Goal: Information Seeking & Learning: Understand process/instructions

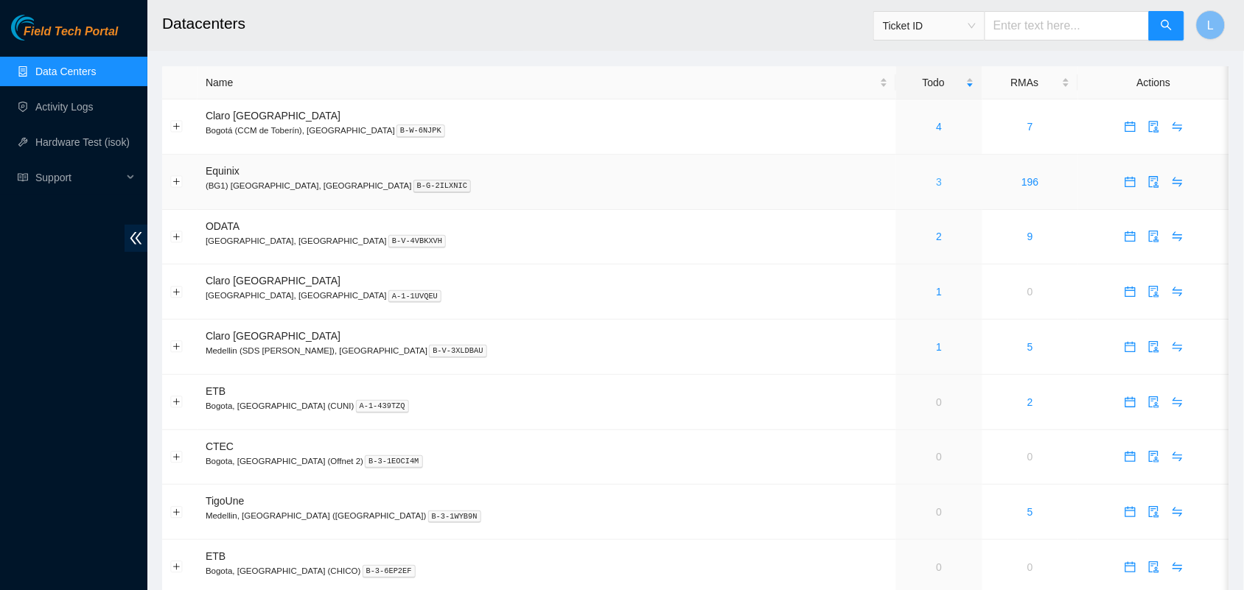
click at [936, 178] on link "3" at bounding box center [939, 182] width 6 height 12
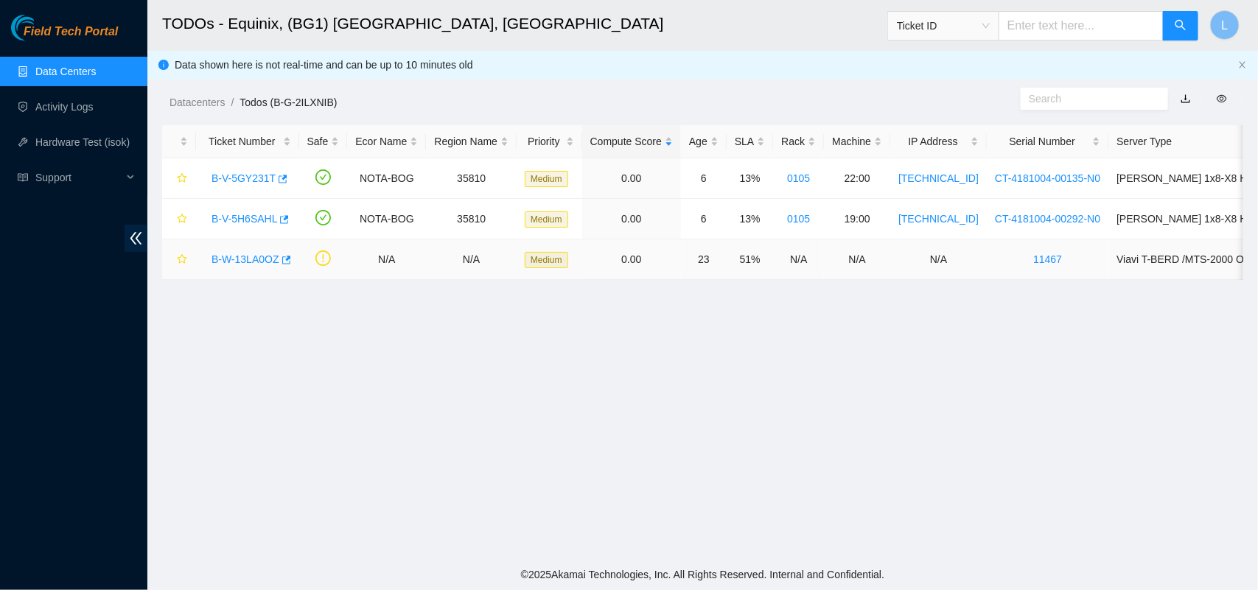
click at [253, 259] on link "B-W-13LA0OZ" at bounding box center [245, 259] width 68 height 12
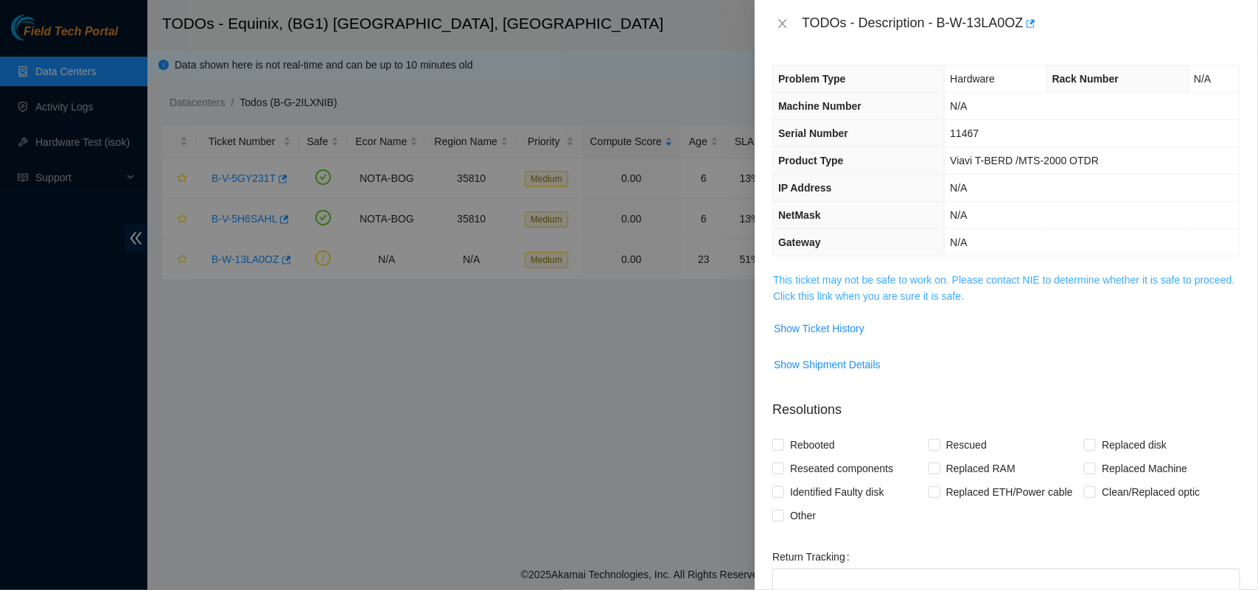
click at [873, 293] on link "This ticket may not be safe to work on. Please contact NIE to determine whether…" at bounding box center [1003, 288] width 461 height 28
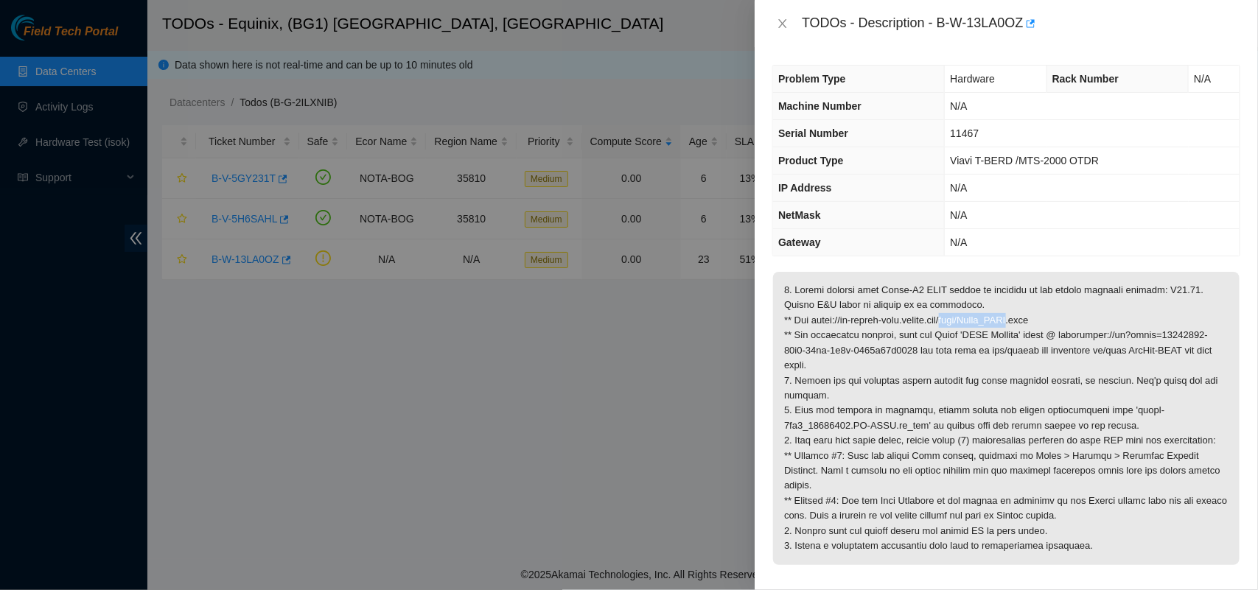
drag, startPoint x: 959, startPoint y: 322, endPoint x: 1028, endPoint y: 321, distance: 69.3
click at [1028, 321] on p at bounding box center [1006, 418] width 466 height 293
copy p "wiki/Viavi_OTDR"
click at [48, 178] on div at bounding box center [629, 295] width 1258 height 590
click at [787, 27] on icon "close" at bounding box center [783, 24] width 12 height 12
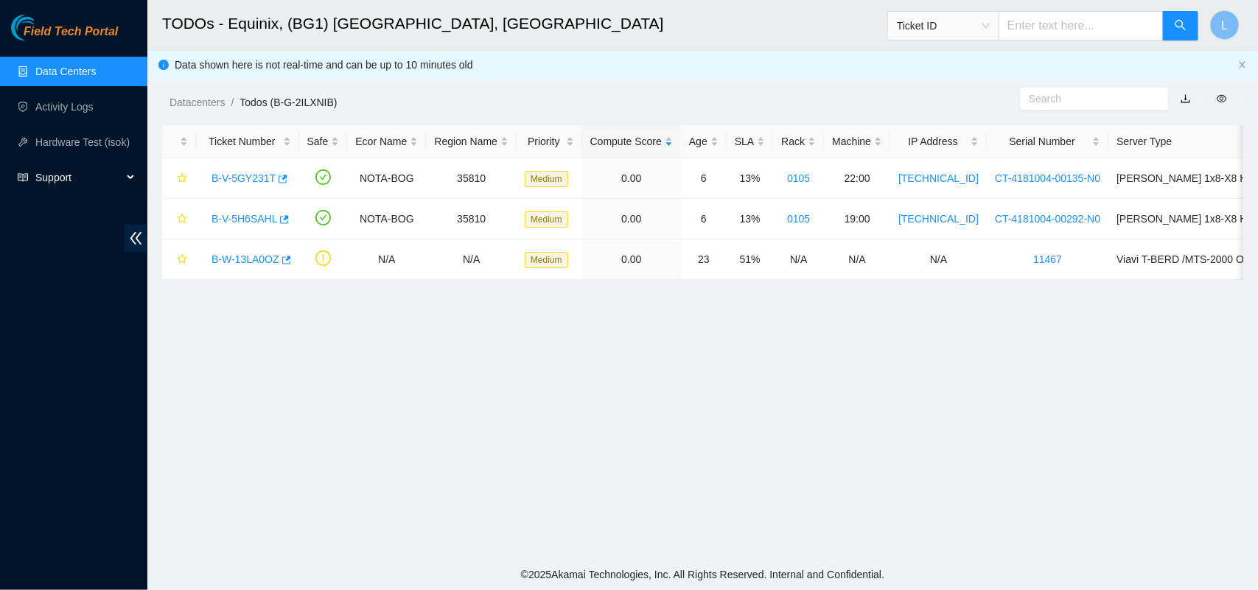
click at [52, 178] on span "Support" at bounding box center [78, 177] width 87 height 29
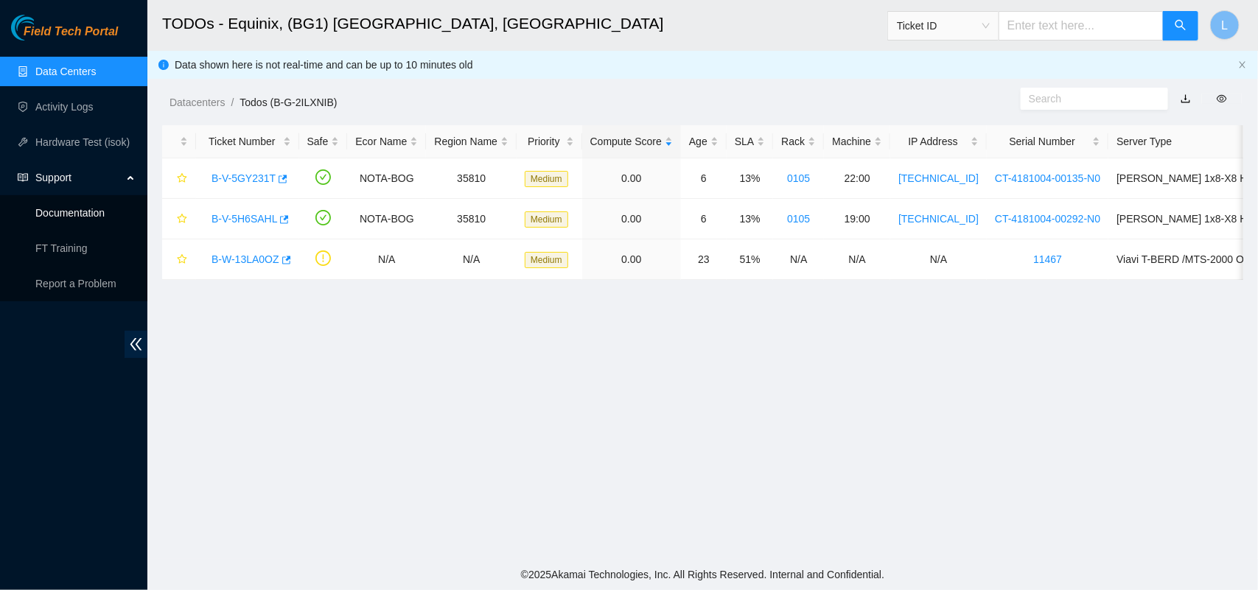
click at [72, 214] on link "Documentation" at bounding box center [69, 213] width 69 height 12
